Goal: Information Seeking & Learning: Learn about a topic

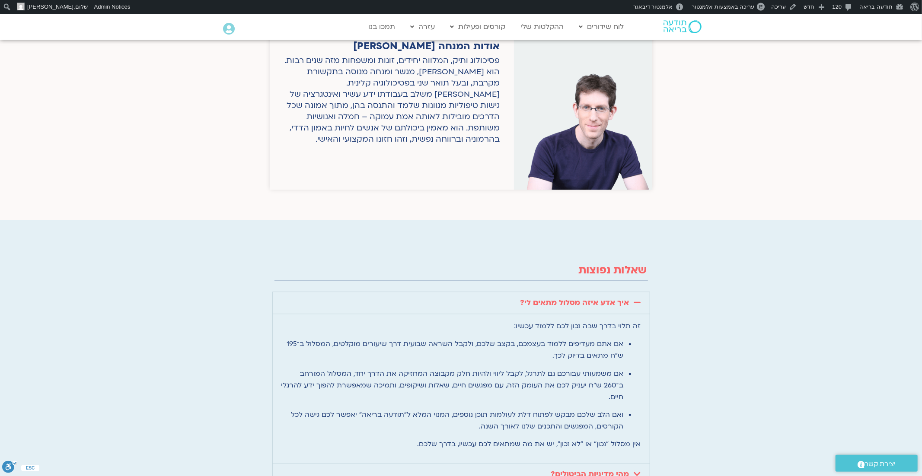
scroll to position [2043, 0]
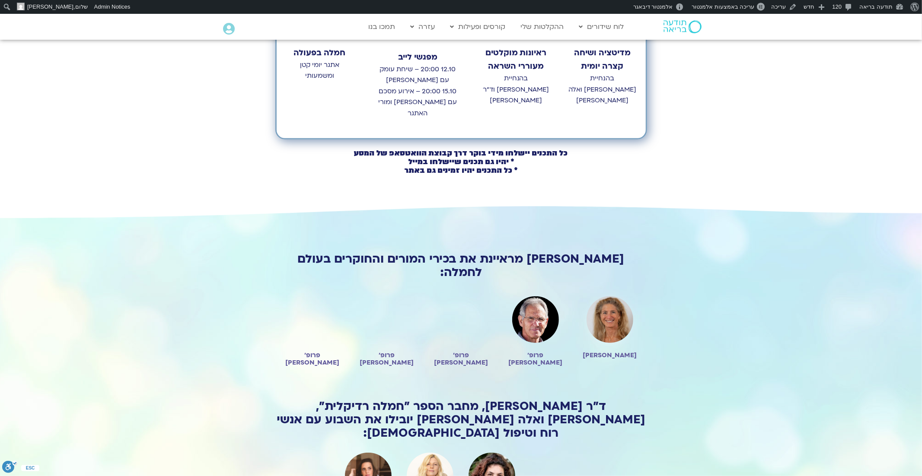
scroll to position [459, 0]
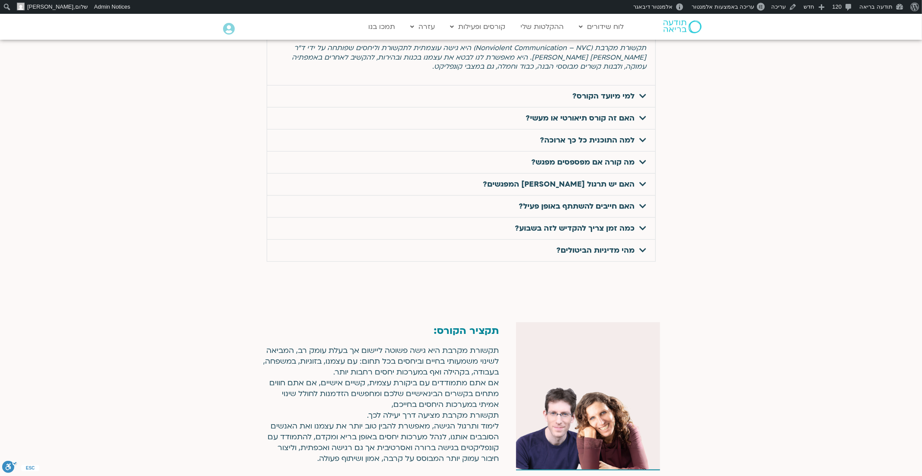
scroll to position [2860, 0]
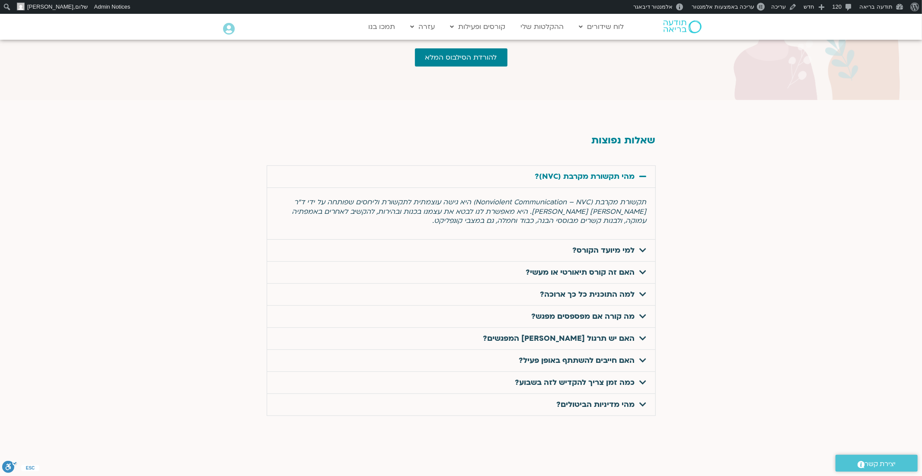
click at [645, 246] on icon at bounding box center [643, 250] width 7 height 8
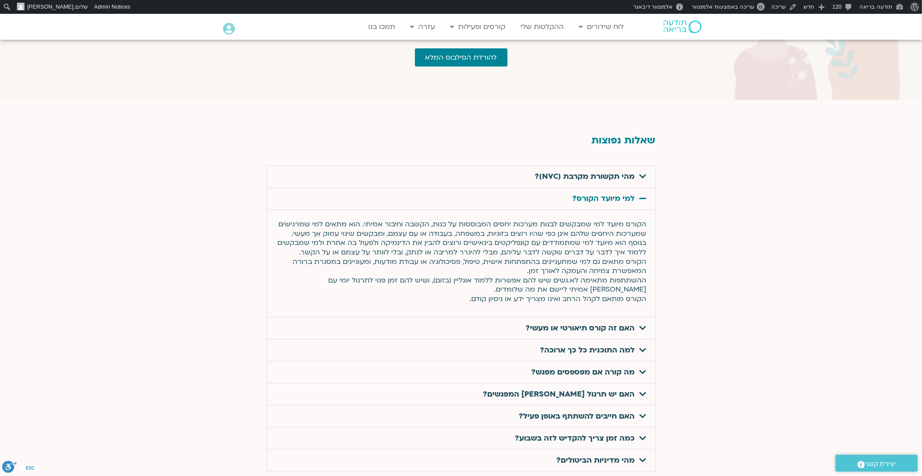
click at [634, 194] on link "למי מיועד הקורס?" at bounding box center [604, 199] width 62 height 10
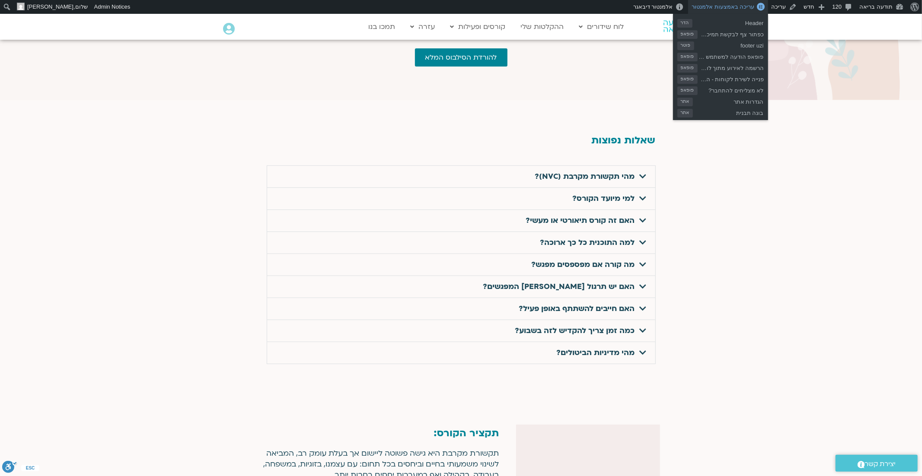
click at [733, 10] on link "עריכה באמצעות אלמנטור" at bounding box center [728, 7] width 80 height 14
